Goal: Information Seeking & Learning: Learn about a topic

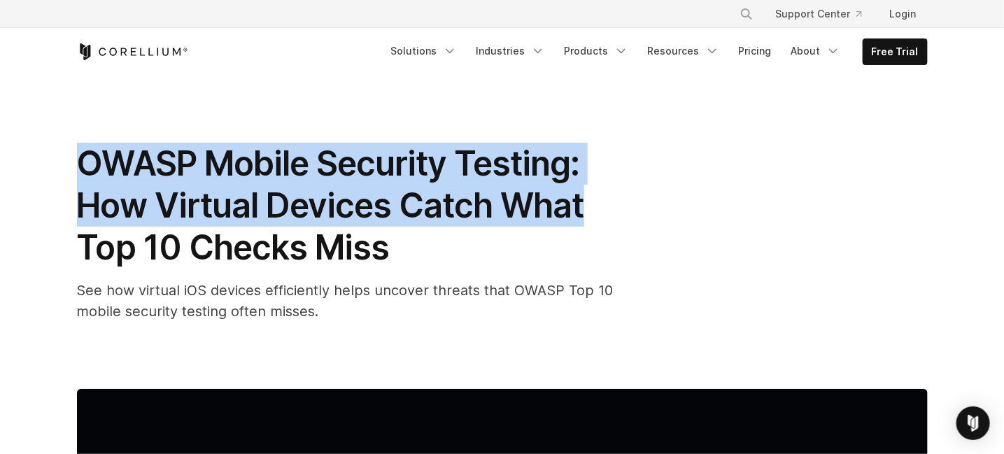
drag, startPoint x: 71, startPoint y: 167, endPoint x: 600, endPoint y: 215, distance: 531.8
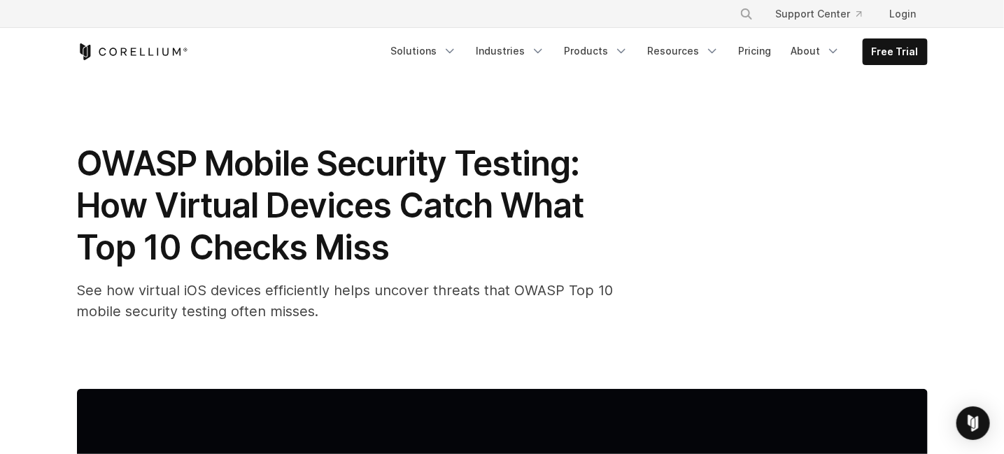
click at [570, 237] on h1 "OWASP Mobile Security Testing: How Virtual Devices Catch What Top 10 Checks Miss" at bounding box center [357, 206] width 560 height 126
click at [394, 260] on h1 "OWASP Mobile Security Testing: How Virtual Devices Catch What Top 10 Checks Miss" at bounding box center [357, 206] width 560 height 126
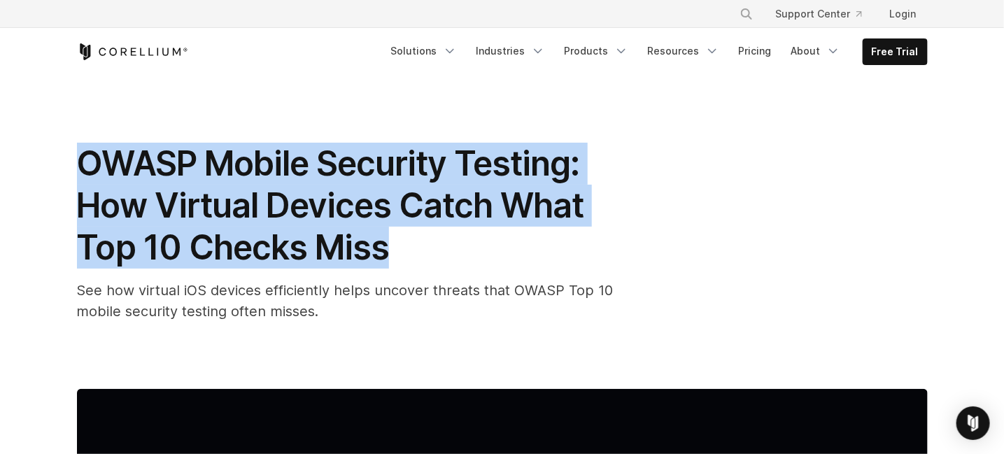
drag, startPoint x: 394, startPoint y: 258, endPoint x: 19, endPoint y: 162, distance: 387.0
click at [476, 259] on h1 "OWASP Mobile Security Testing: How Virtual Devices Catch What Top 10 Checks Miss" at bounding box center [357, 206] width 560 height 126
click at [445, 269] on div "OWASP Mobile Security Testing: How Virtual Devices Catch What Top 10 Checks Mis…" at bounding box center [357, 232] width 560 height 179
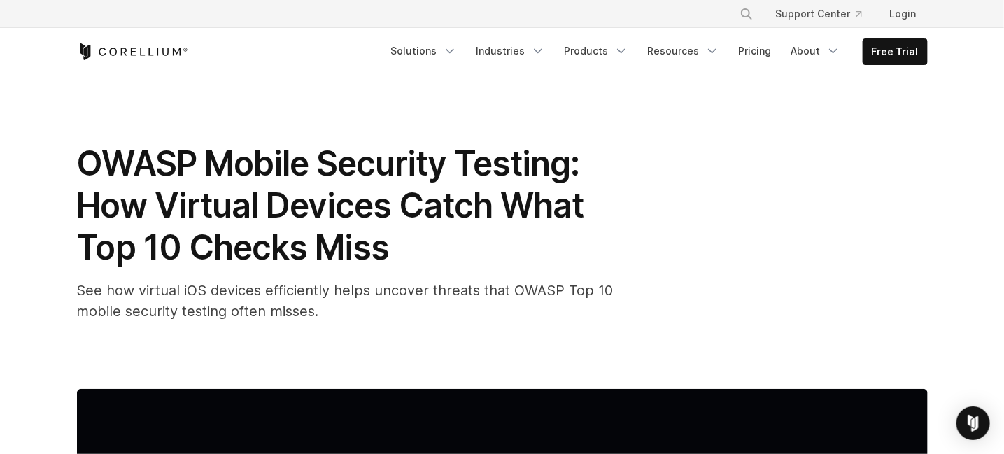
drag, startPoint x: 435, startPoint y: 278, endPoint x: 402, endPoint y: 271, distance: 34.3
click at [435, 274] on div "OWASP Mobile Security Testing: How Virtual Devices Catch What Top 10 Checks Mis…" at bounding box center [357, 232] width 560 height 179
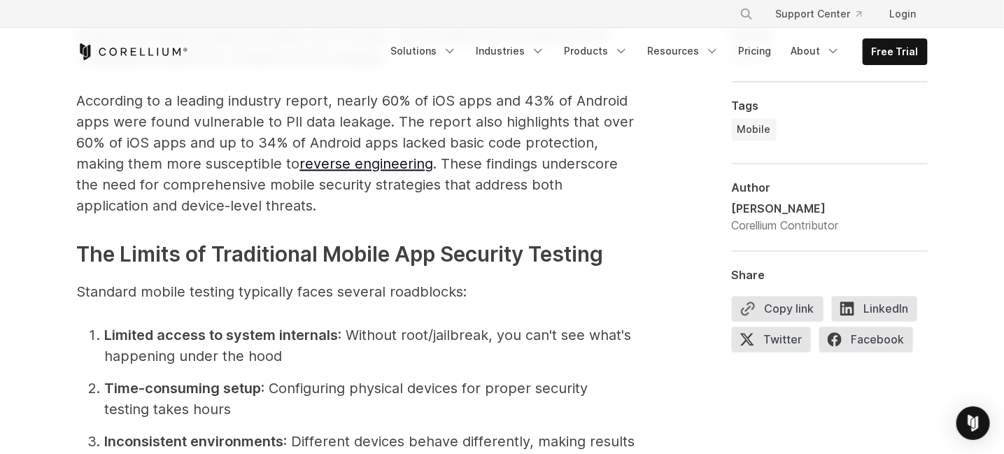
scroll to position [1282, 0]
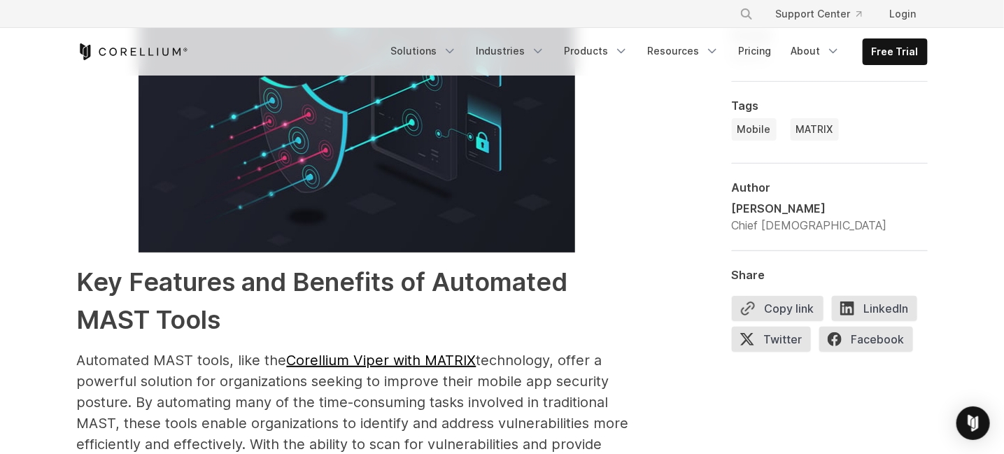
scroll to position [2448, 0]
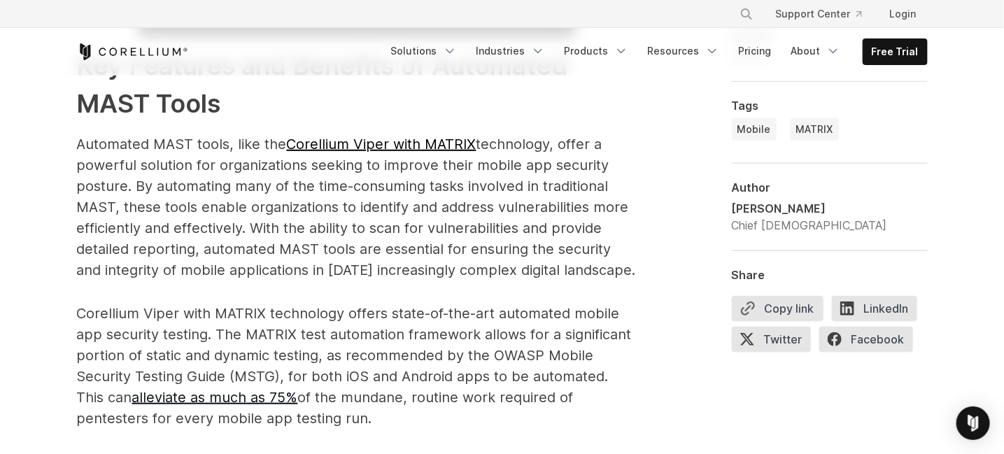
click at [259, 199] on p "Automated MAST tools, like the Corellium Viper with MATRIX technology, offer a …" at bounding box center [357, 207] width 560 height 147
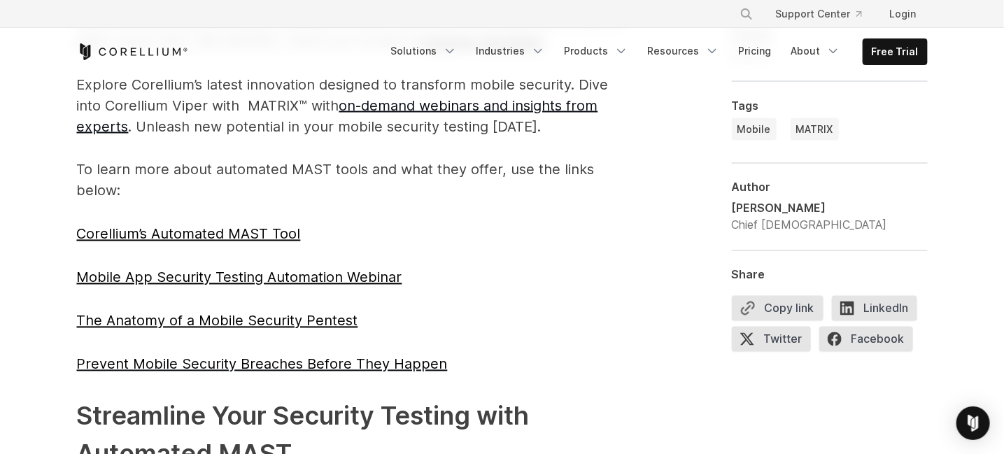
scroll to position [3031, 0]
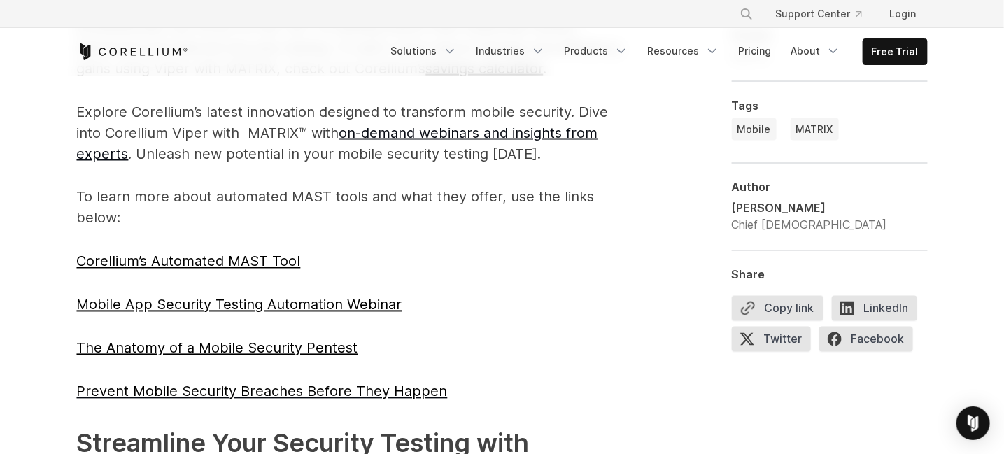
click at [215, 183] on span "The modern world quickly became mobile-first oriented. Ninety-seven percent of …" at bounding box center [357, 213] width 560 height 4504
